Goal: Task Accomplishment & Management: Complete application form

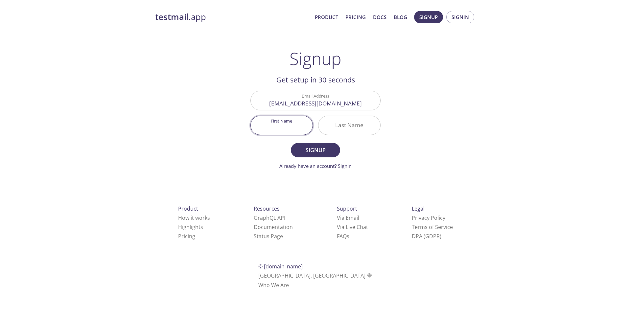
click at [297, 126] on input "First Name" at bounding box center [282, 125] width 62 height 19
type input "В"
type input "[PERSON_NAME]"
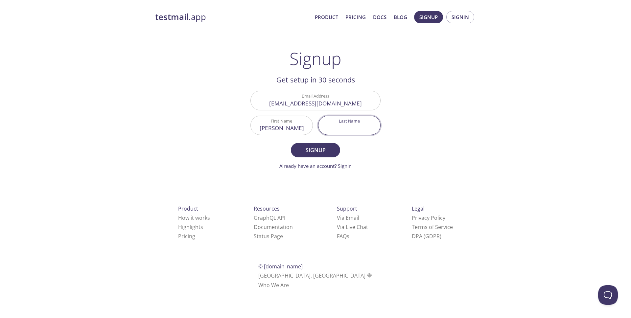
click at [364, 125] on input "Last Name" at bounding box center [349, 125] width 62 height 19
type input "Emelianenko"
click at [322, 148] on span "Signup" at bounding box center [315, 149] width 35 height 9
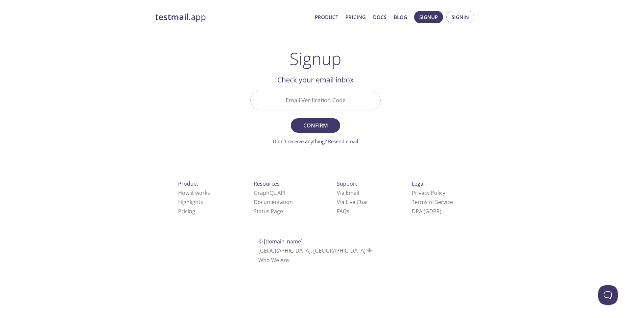
click at [322, 105] on input "Email Verification Code" at bounding box center [315, 100] width 129 height 19
paste input "B3LSBNB"
type input "B3LSBNB"
click at [310, 125] on span "Confirm" at bounding box center [315, 125] width 35 height 9
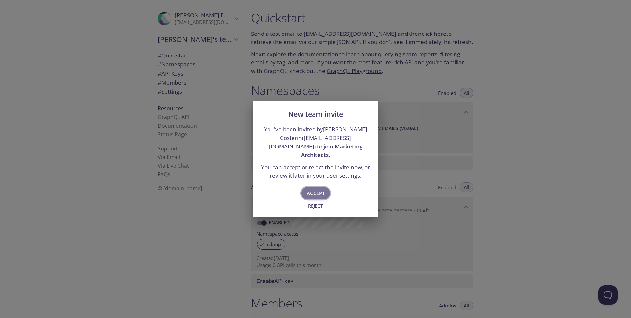
click at [316, 189] on span "Accept" at bounding box center [315, 193] width 18 height 9
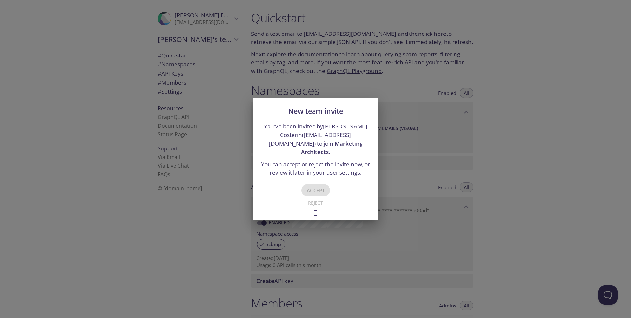
type input "Marketing Architects"
